Goal: Browse casually

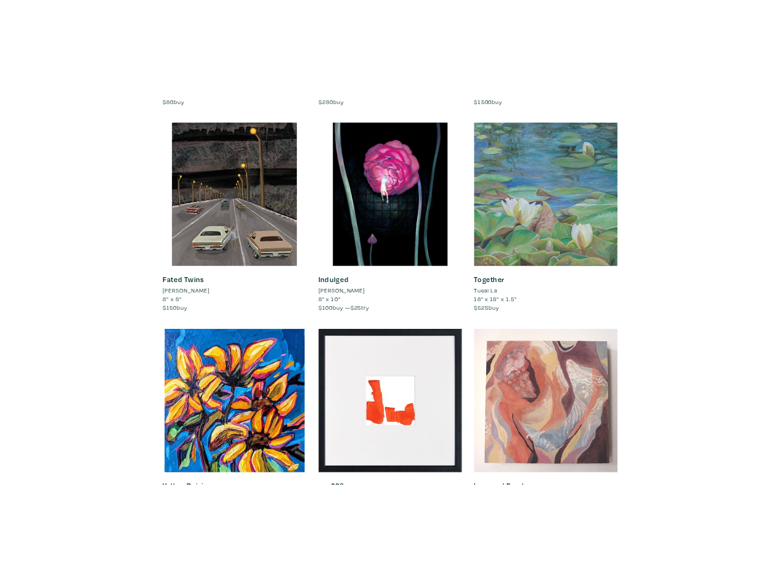
scroll to position [7636, 0]
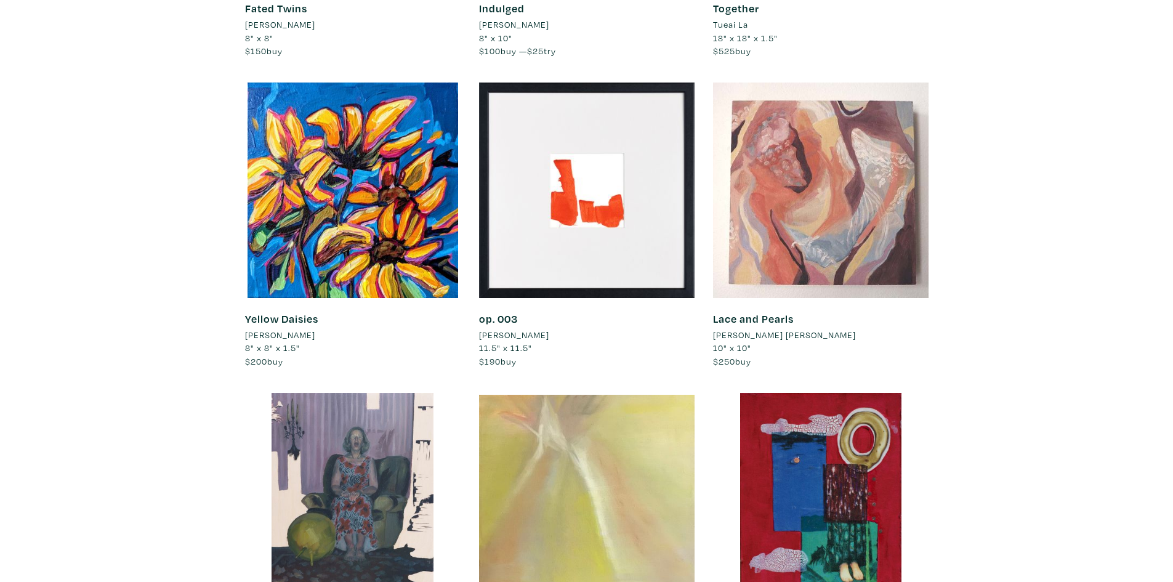
drag, startPoint x: 848, startPoint y: 273, endPoint x: 835, endPoint y: 193, distance: 80.5
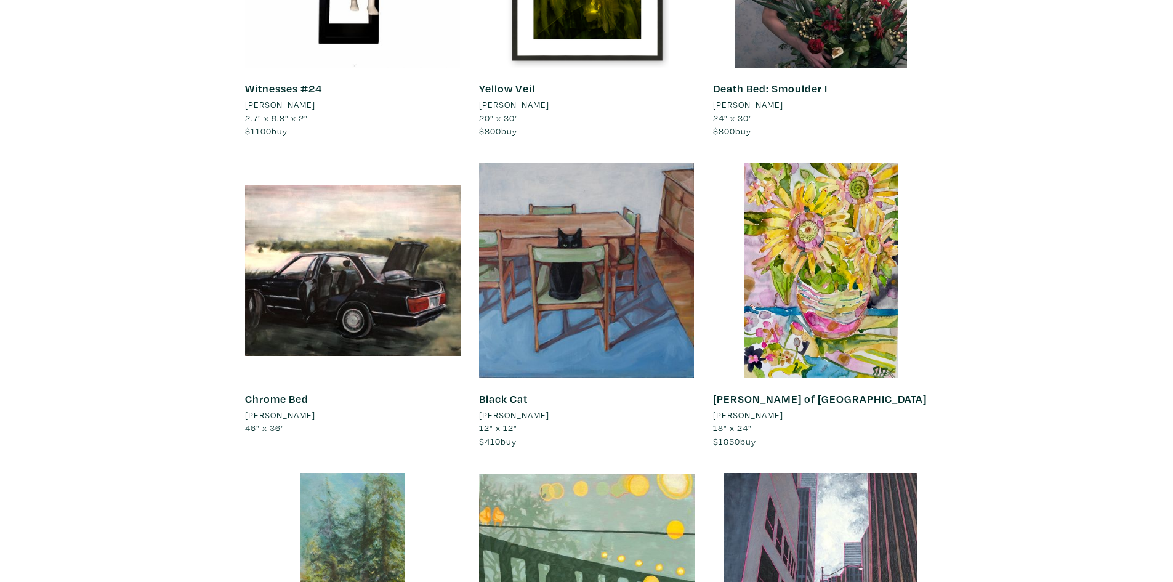
scroll to position [554, 0]
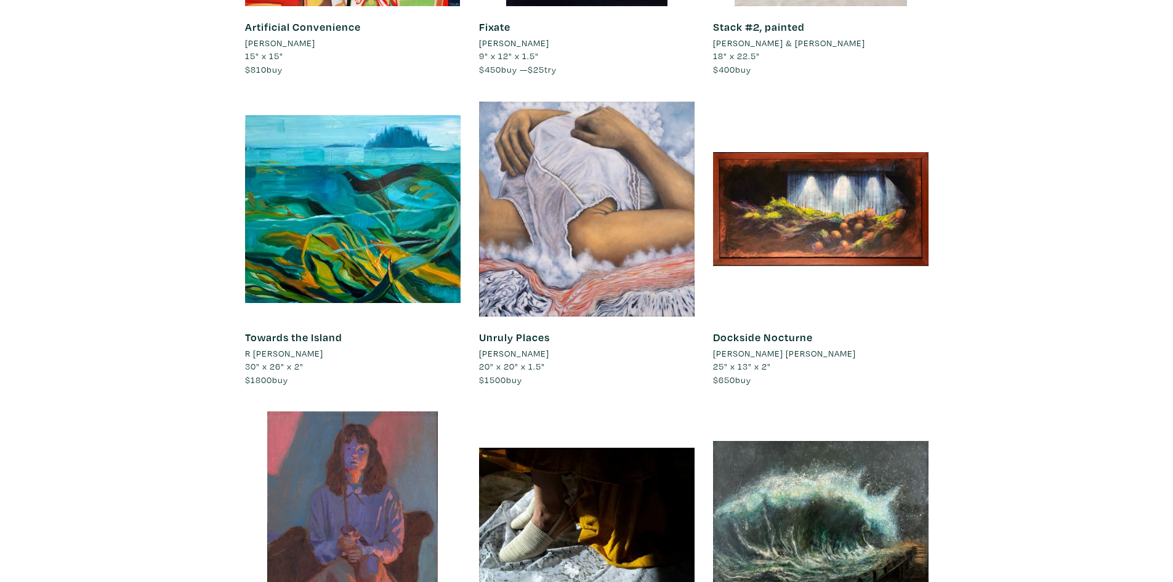
scroll to position [3358, 0]
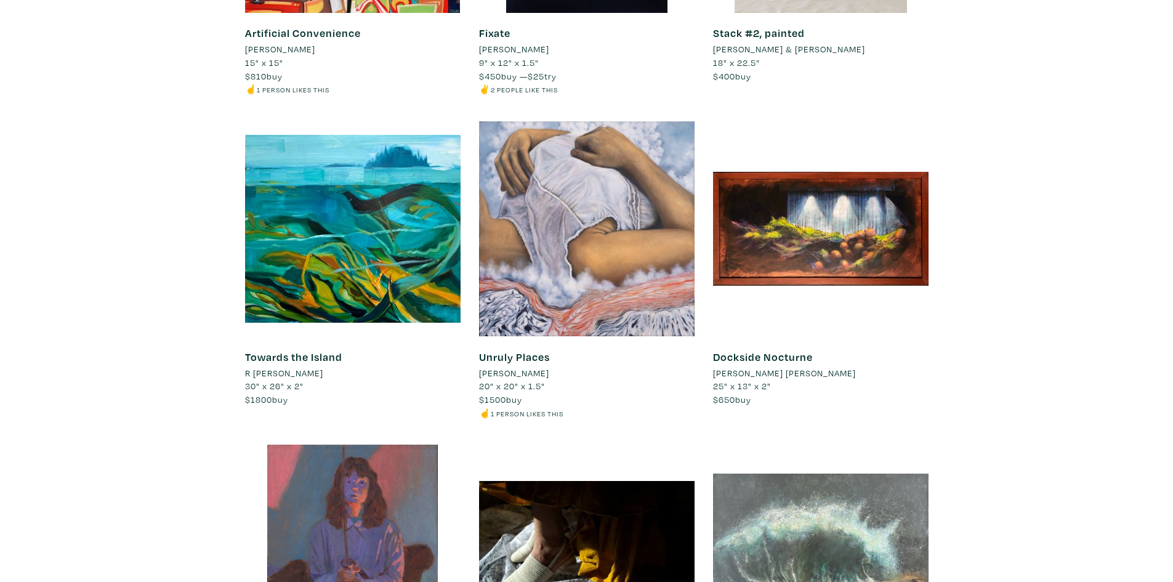
scroll to position [3491, 0]
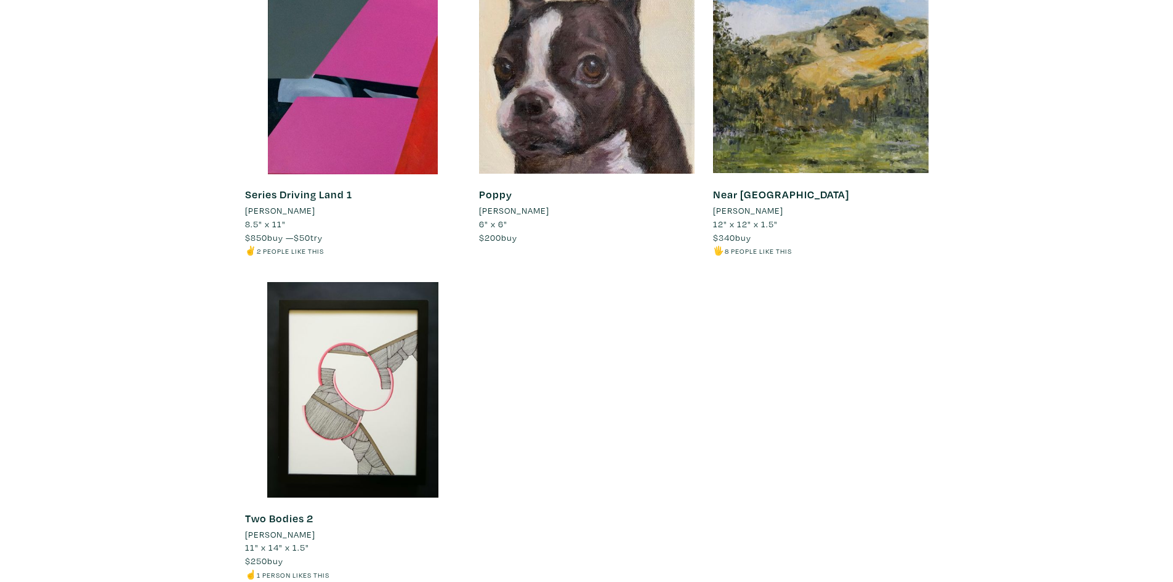
scroll to position [10831, 0]
